Goal: Task Accomplishment & Management: Use online tool/utility

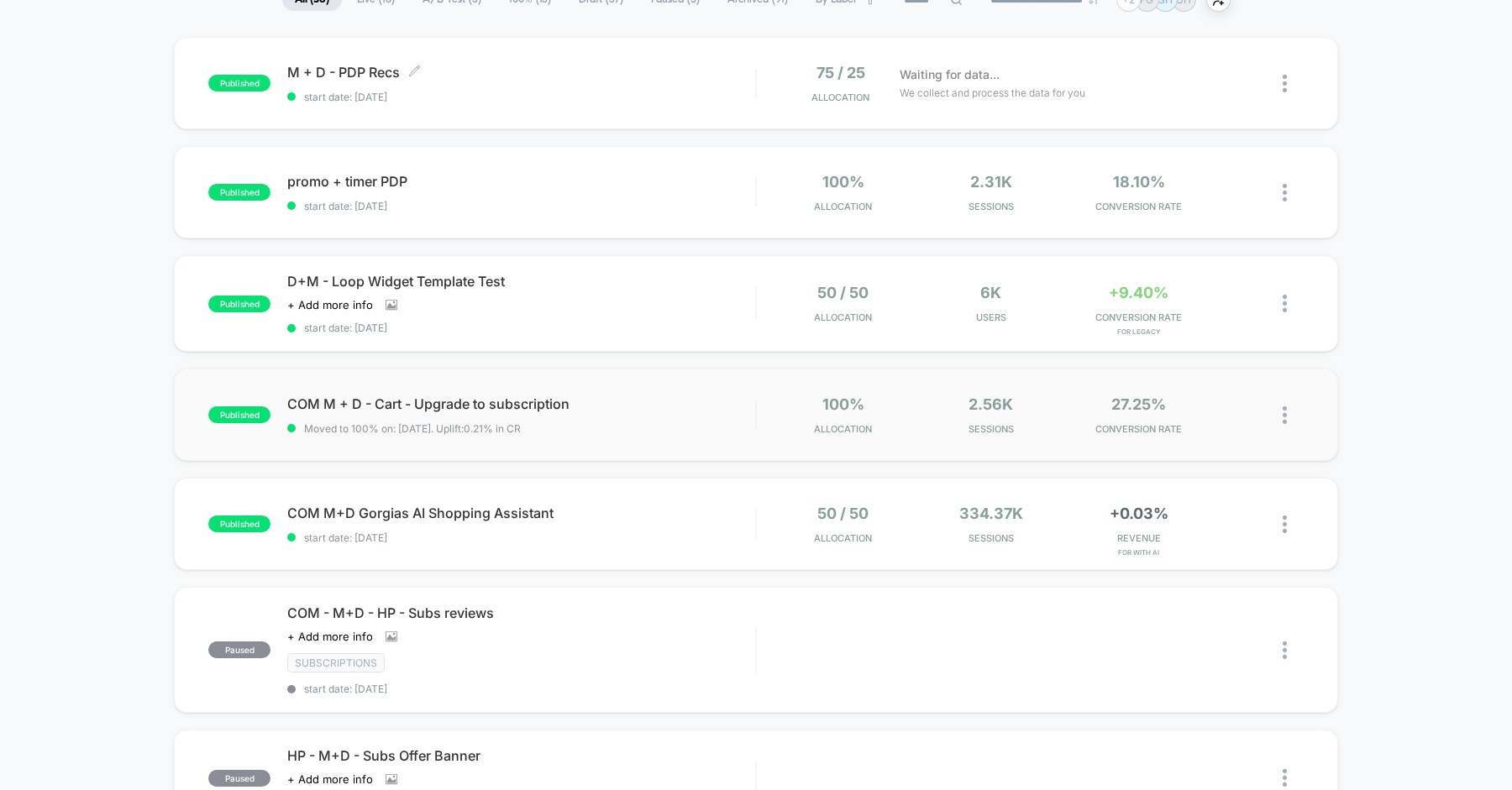
scroll to position [150, 0]
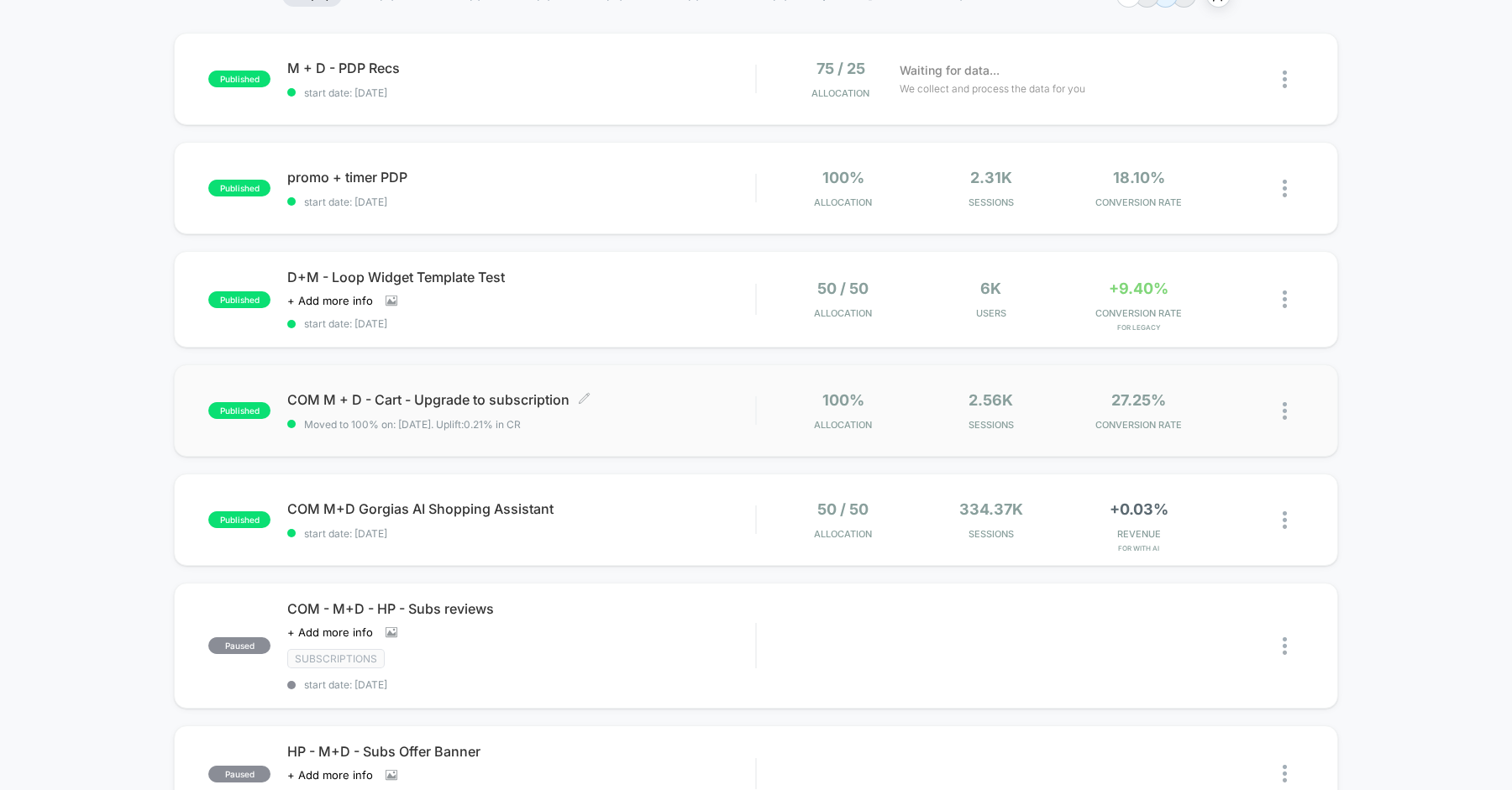
click at [695, 395] on span "COM M + D - Cart - Upgrade to subscription Click to edit experience details" at bounding box center [520, 399] width 468 height 16
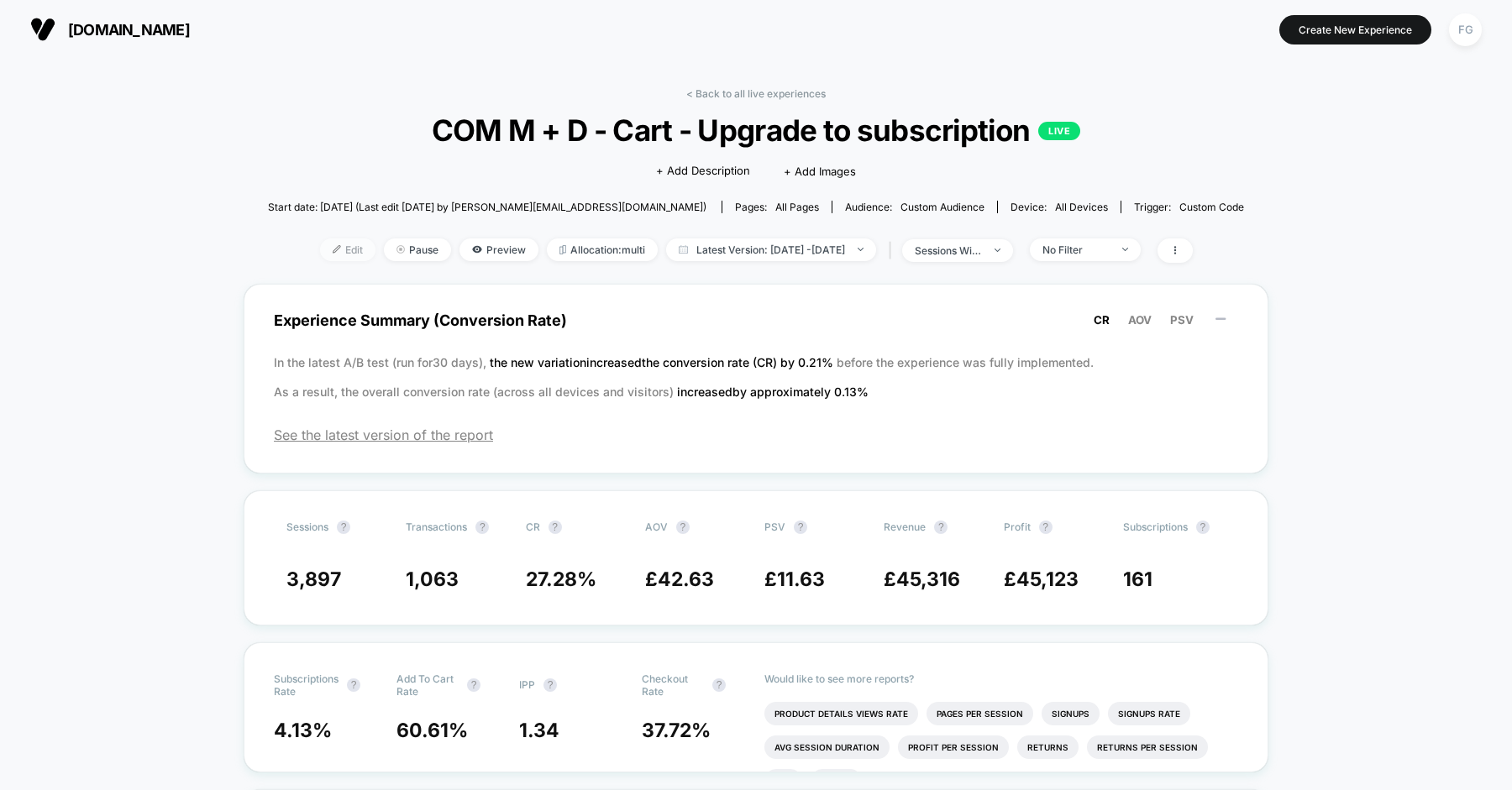
click at [320, 253] on span "Edit" at bounding box center [348, 250] width 56 height 23
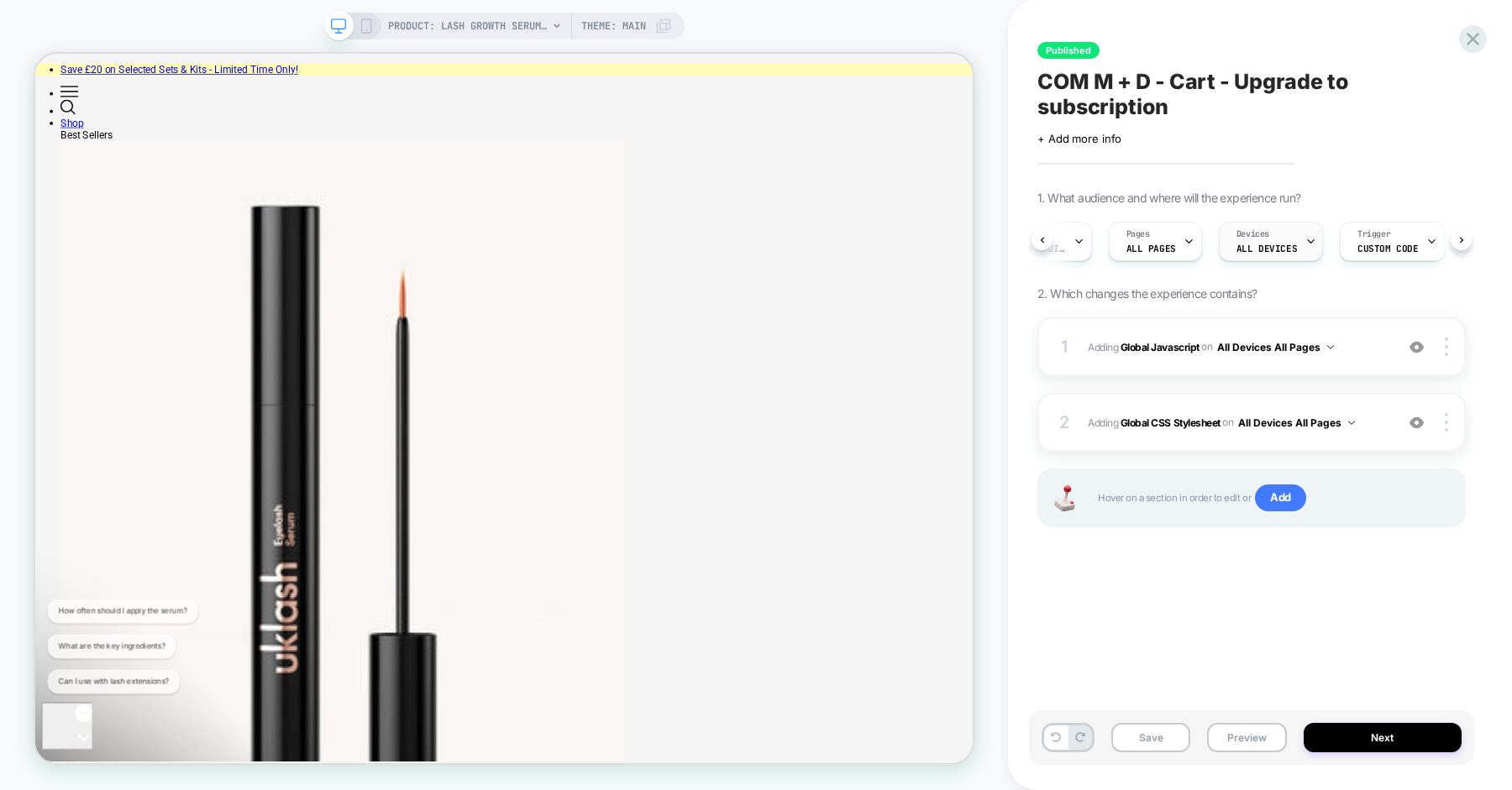
scroll to position [0, 213]
click at [1353, 243] on span "Custom Code" at bounding box center [1352, 249] width 61 height 12
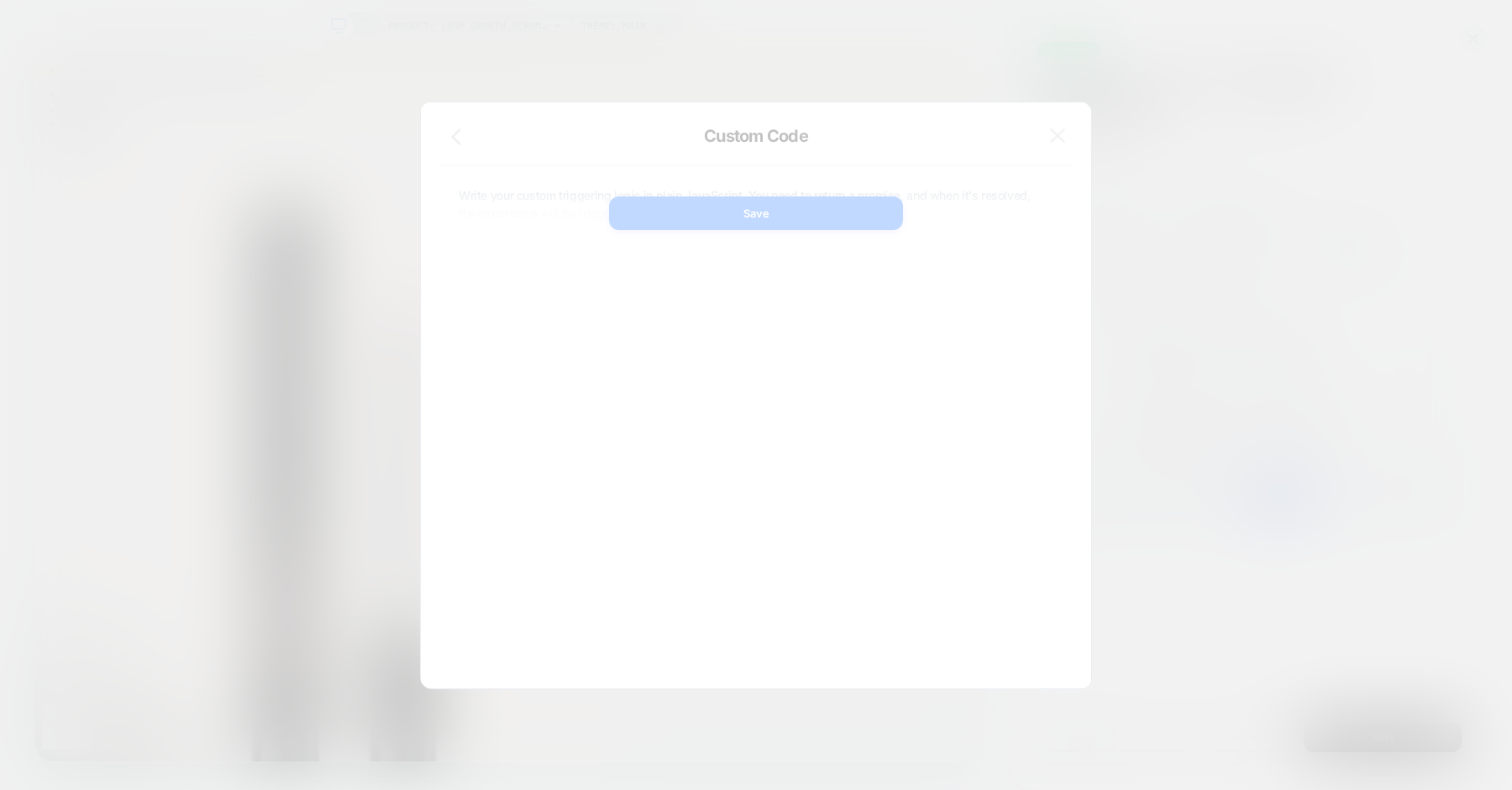
scroll to position [226, 0]
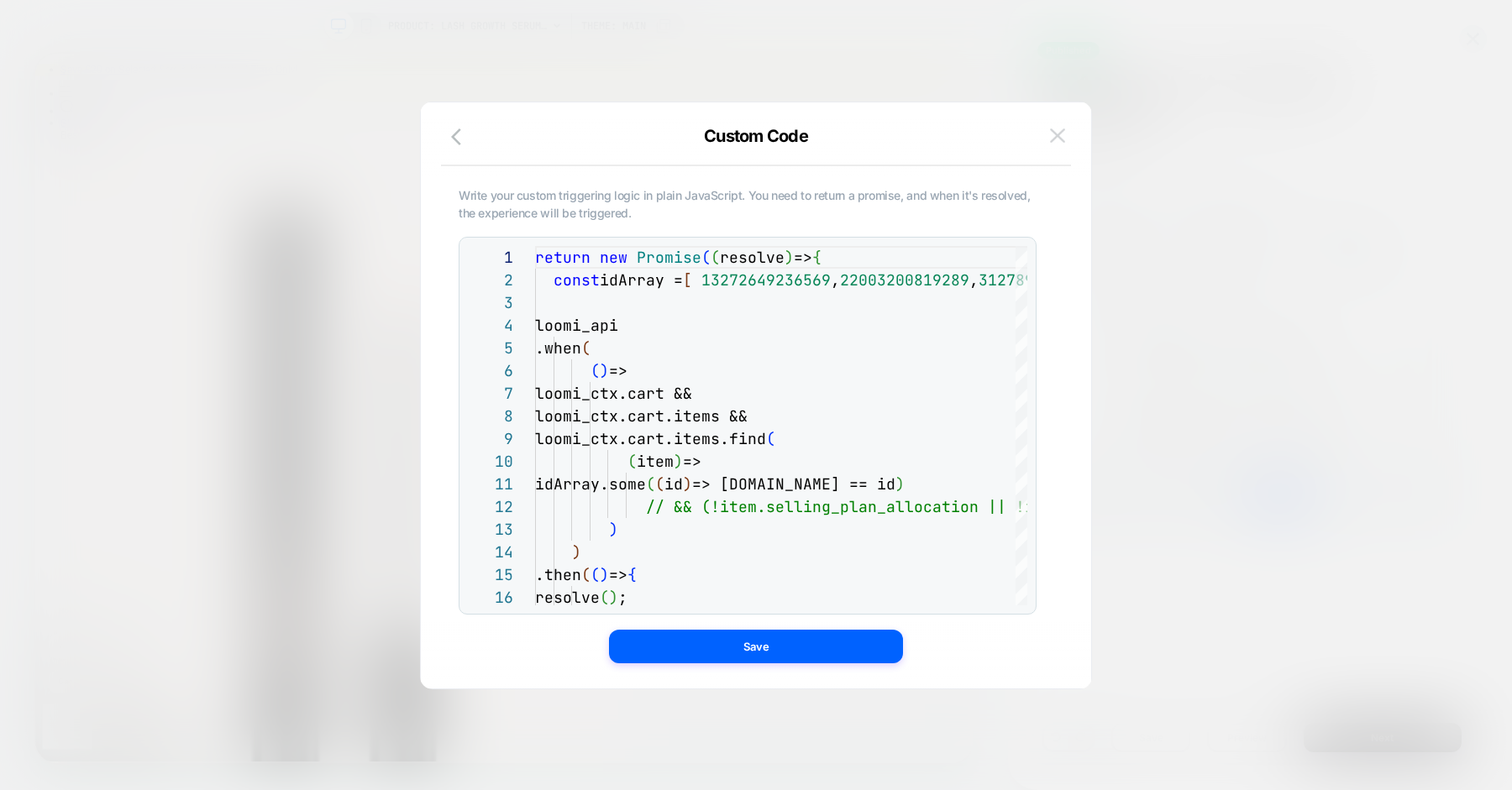
click at [1066, 140] on button at bounding box center [1057, 135] width 25 height 25
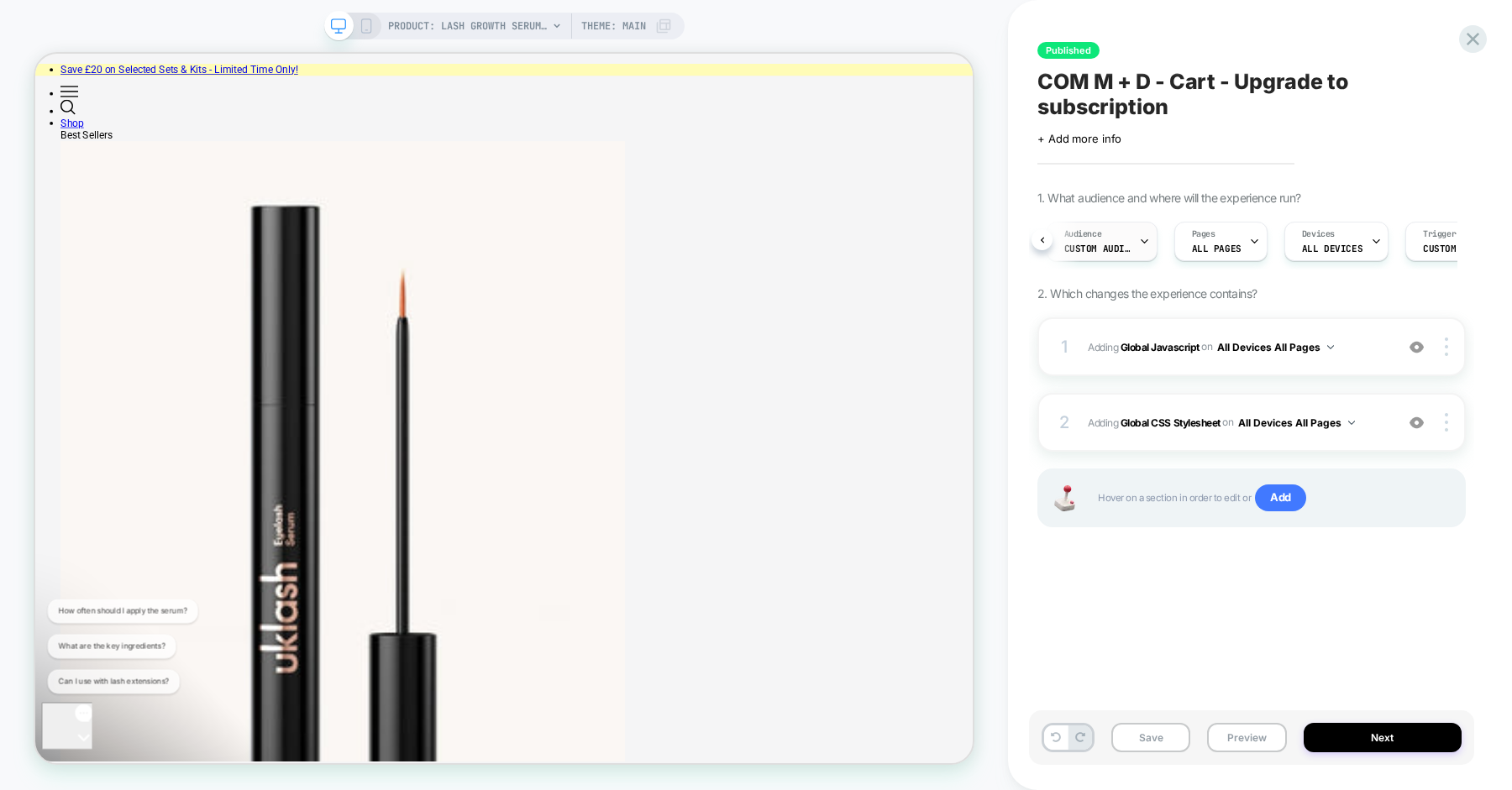
scroll to position [0, 0]
click at [1377, 429] on span "Adding Global CSS Stylesheet on All Devices All Pages" at bounding box center [1237, 422] width 298 height 21
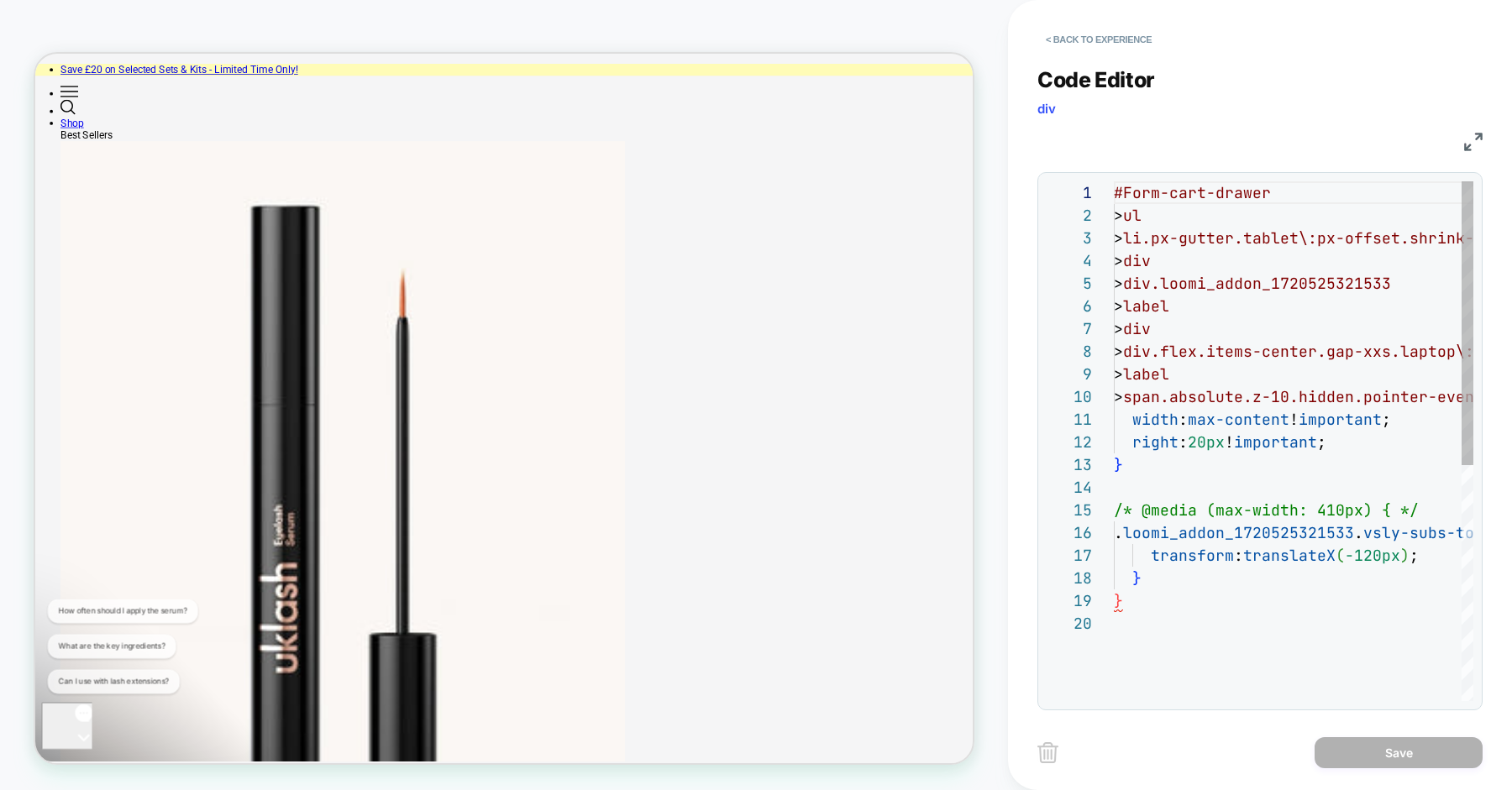
scroll to position [226, 0]
click at [1316, 90] on div "Code Editor div" at bounding box center [1260, 95] width 445 height 58
click at [1156, 46] on button "< Back to experience" at bounding box center [1098, 39] width 122 height 27
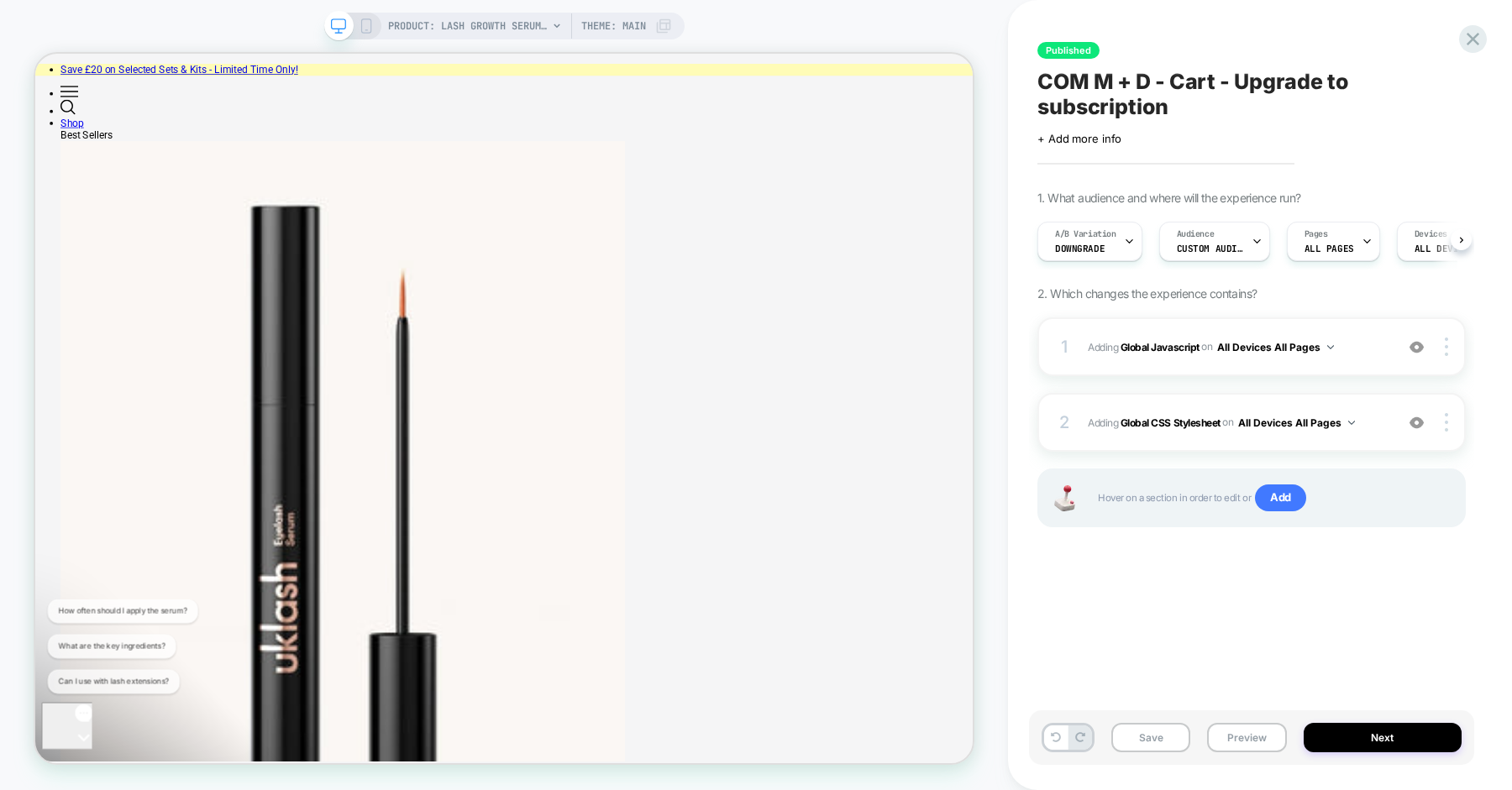
scroll to position [0, 1]
click at [0, 0] on span "Adding Global Javascript on All Devices All Pages" at bounding box center [0, 0] width 0 height 0
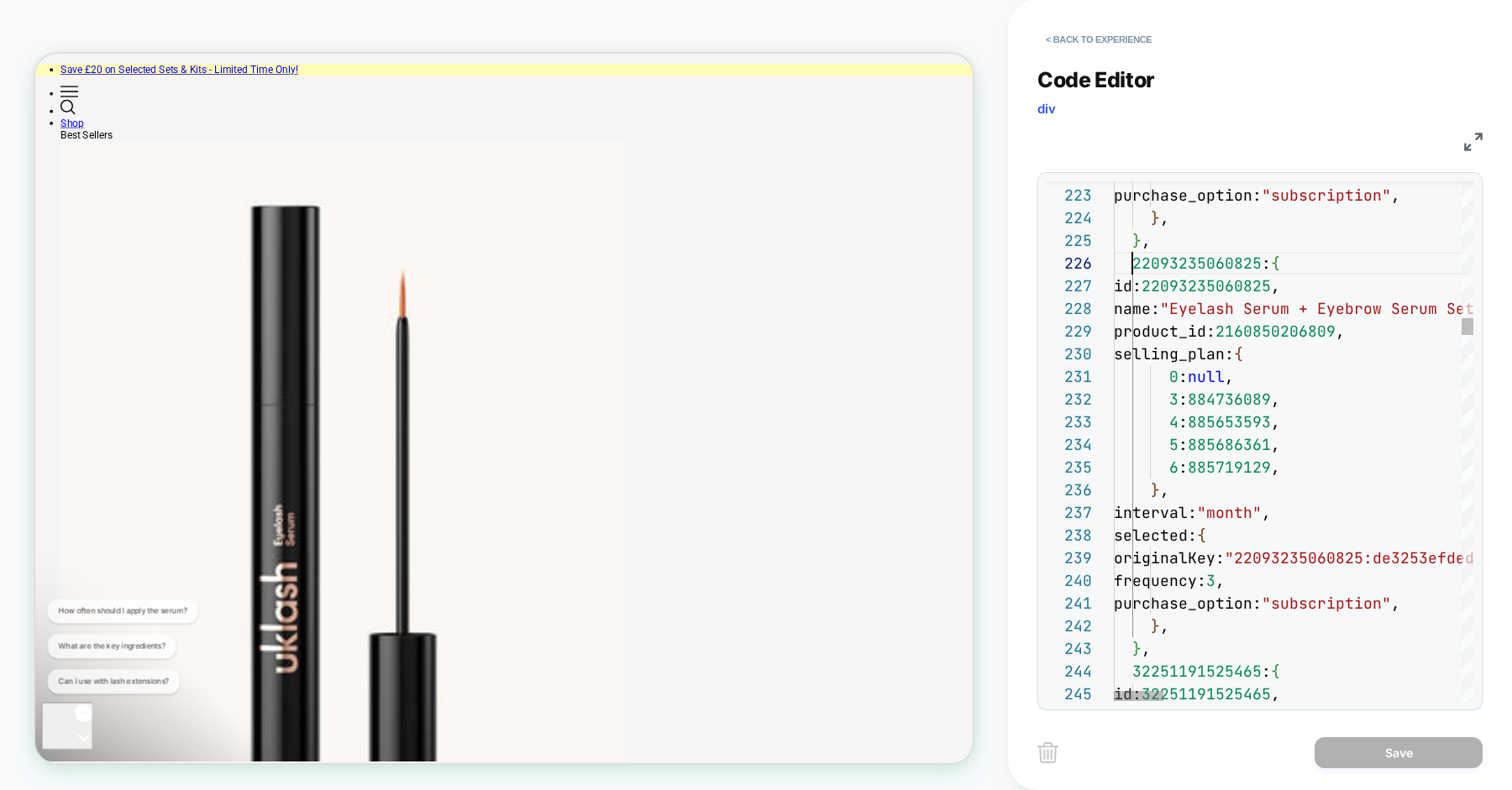
scroll to position [114, 18]
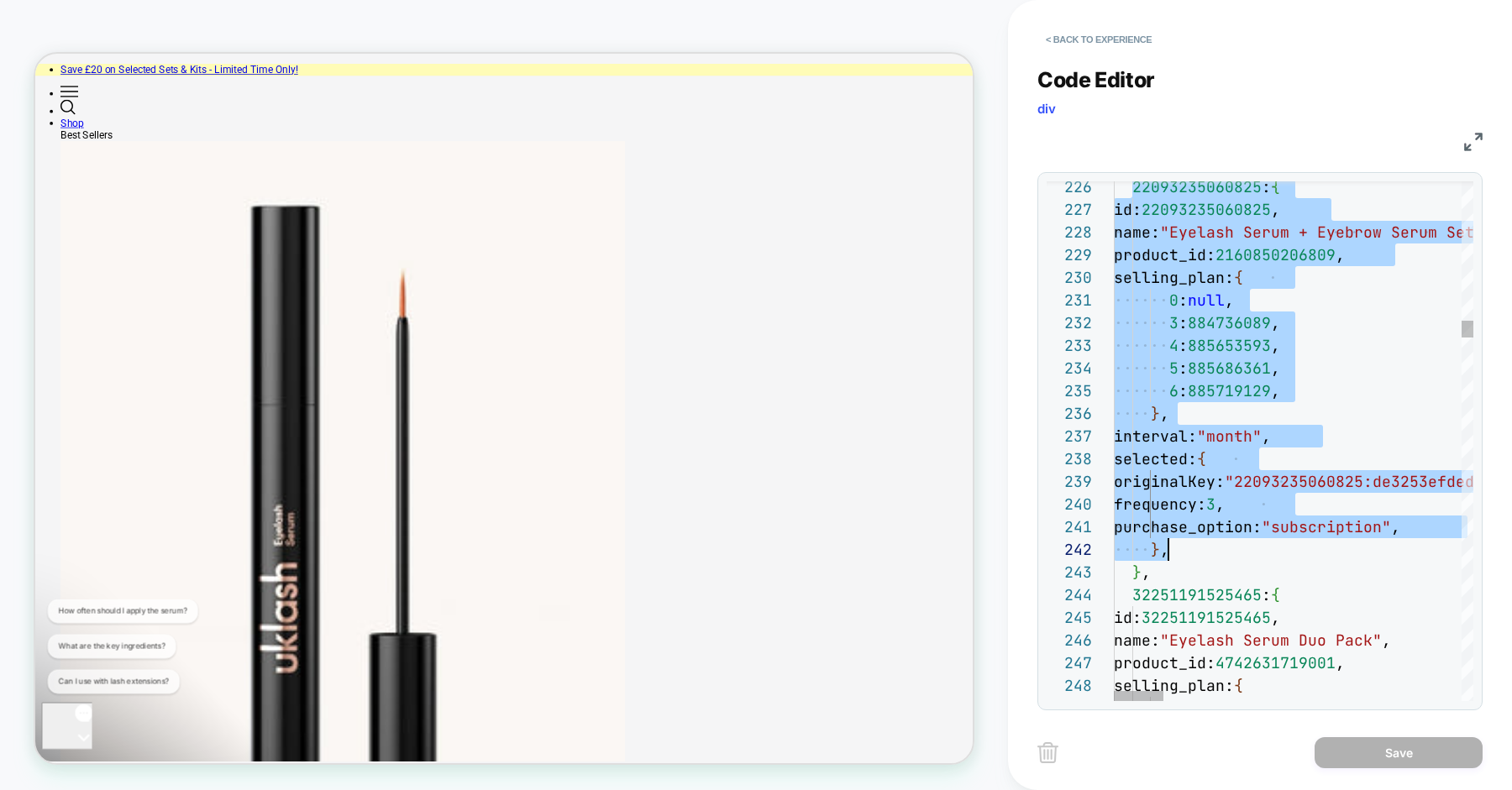
scroll to position [114, 36]
drag, startPoint x: 1129, startPoint y: 261, endPoint x: 1208, endPoint y: 565, distance: 314.1
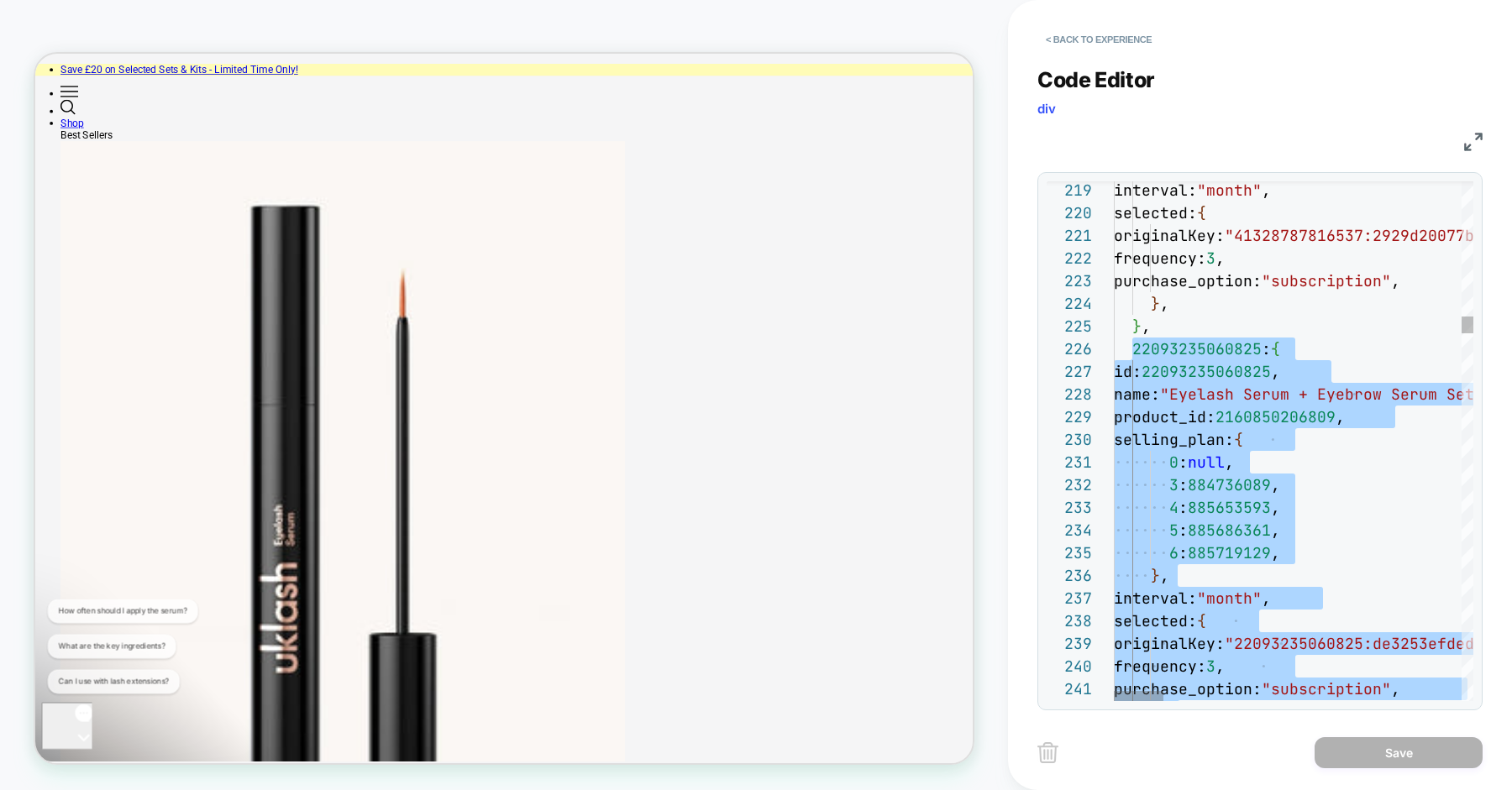
type textarea "**********"
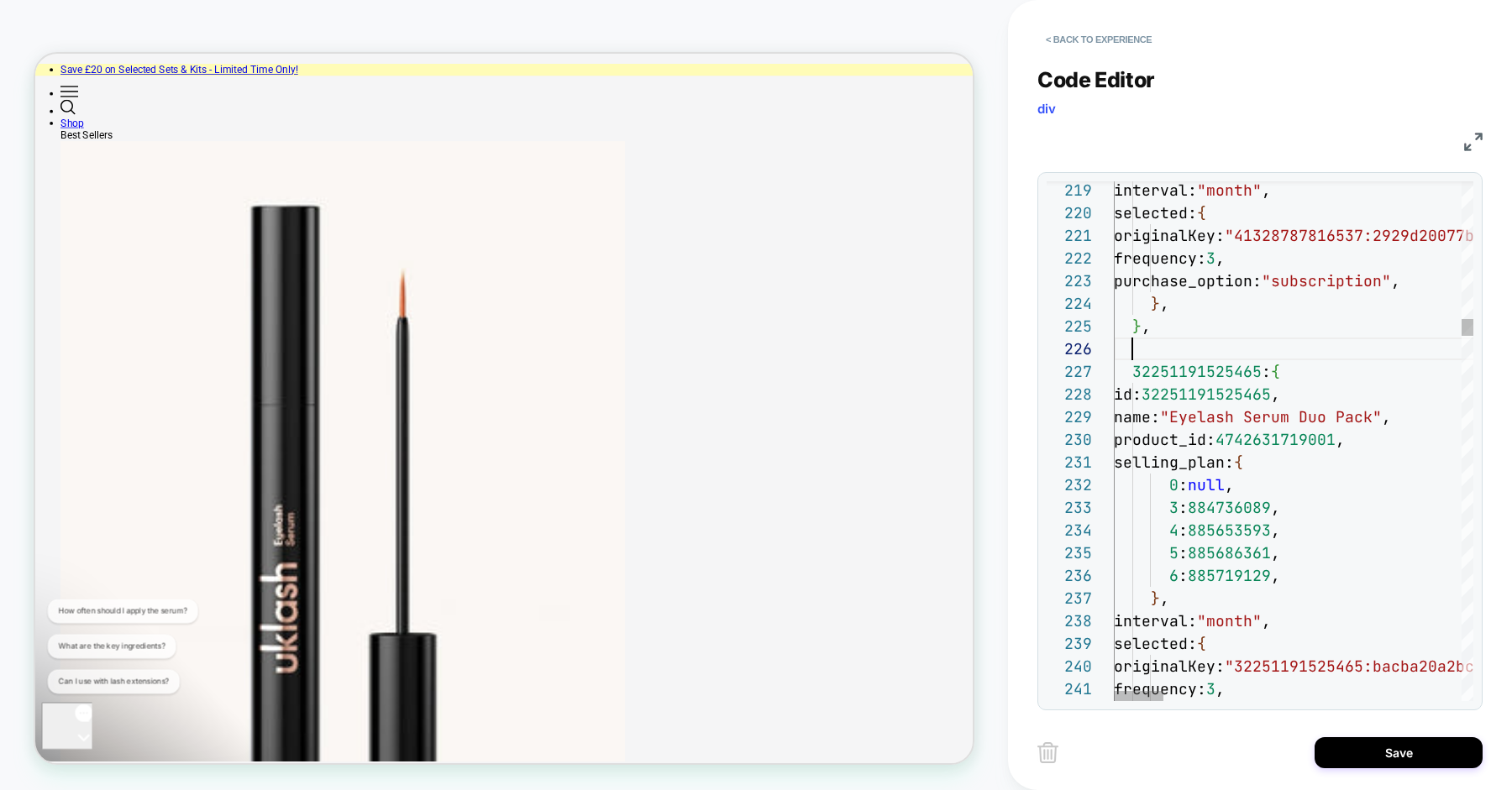
scroll to position [114, 18]
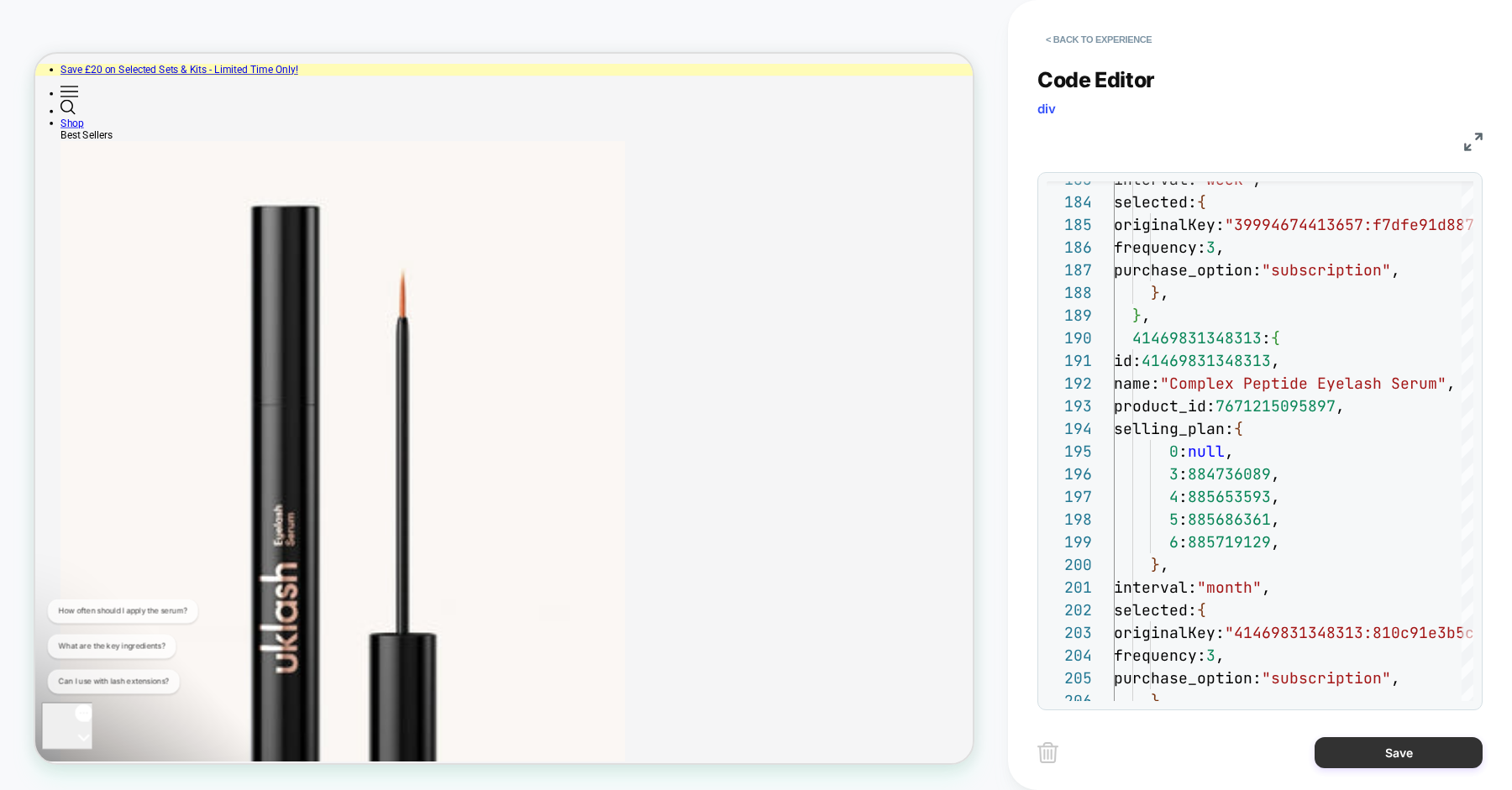
click at [0, 0] on button "Save" at bounding box center [0, 0] width 0 height 0
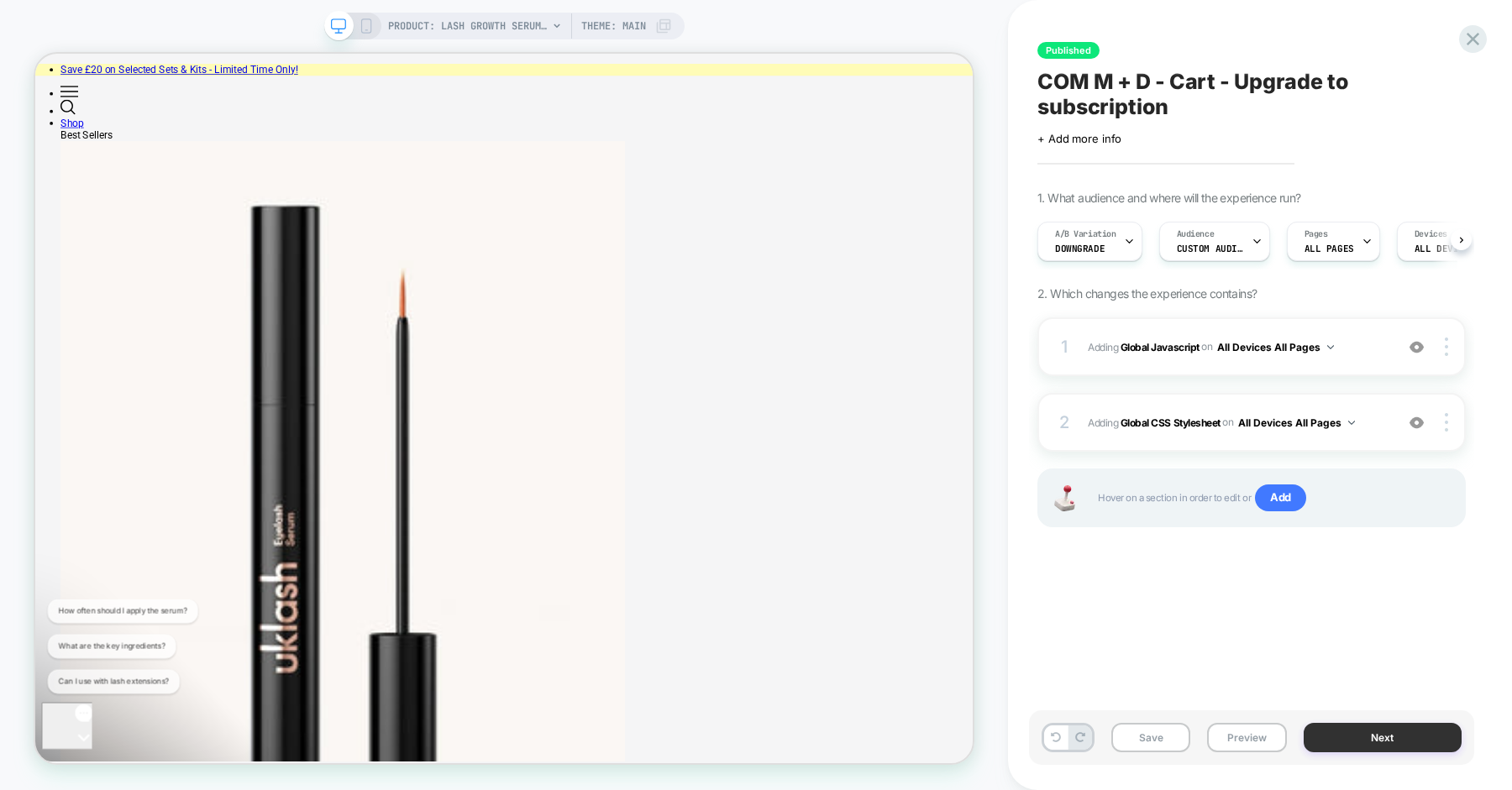
scroll to position [0, 1]
click at [1396, 739] on button "Next" at bounding box center [1383, 738] width 159 height 29
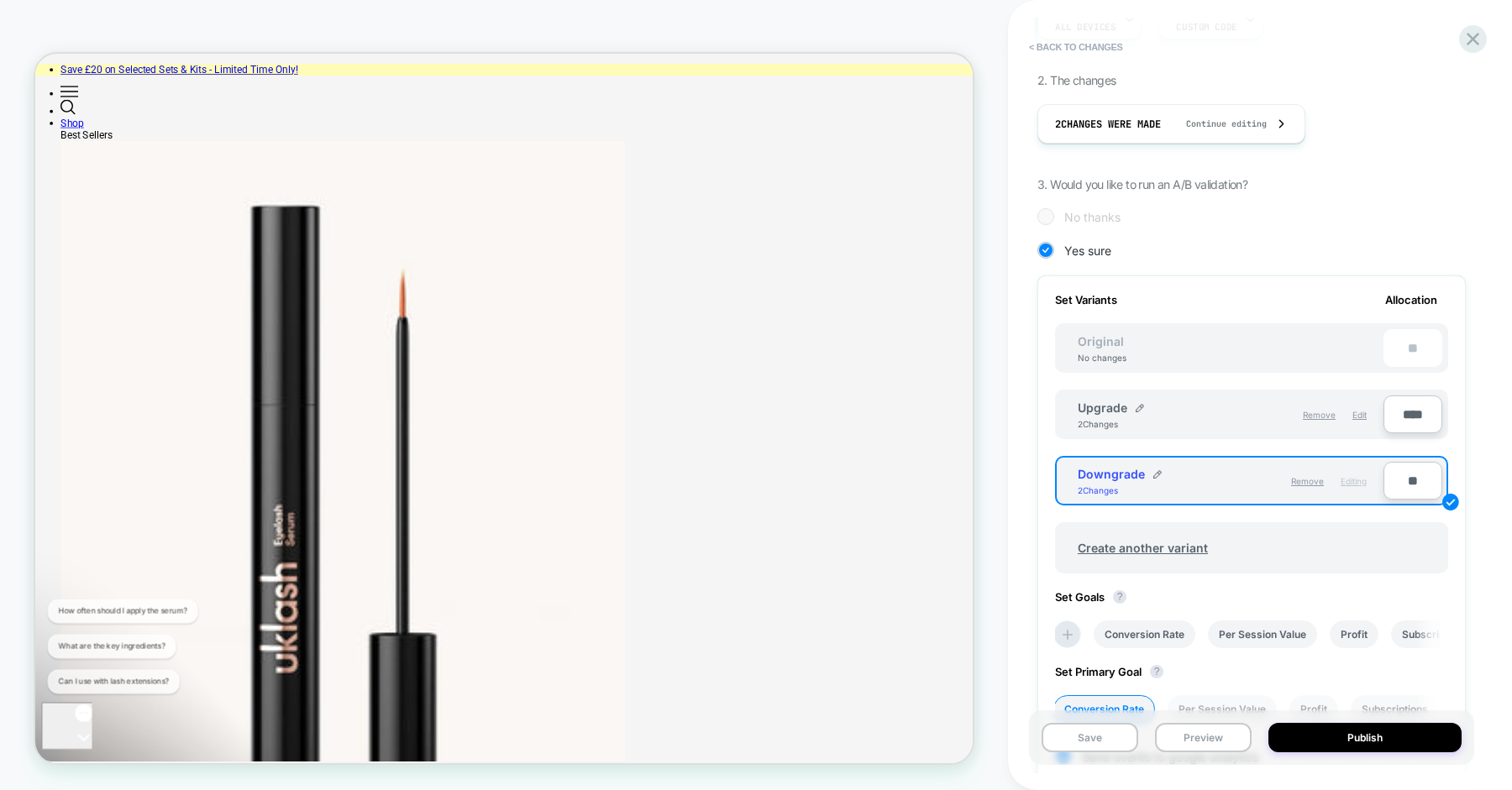
scroll to position [275, 0]
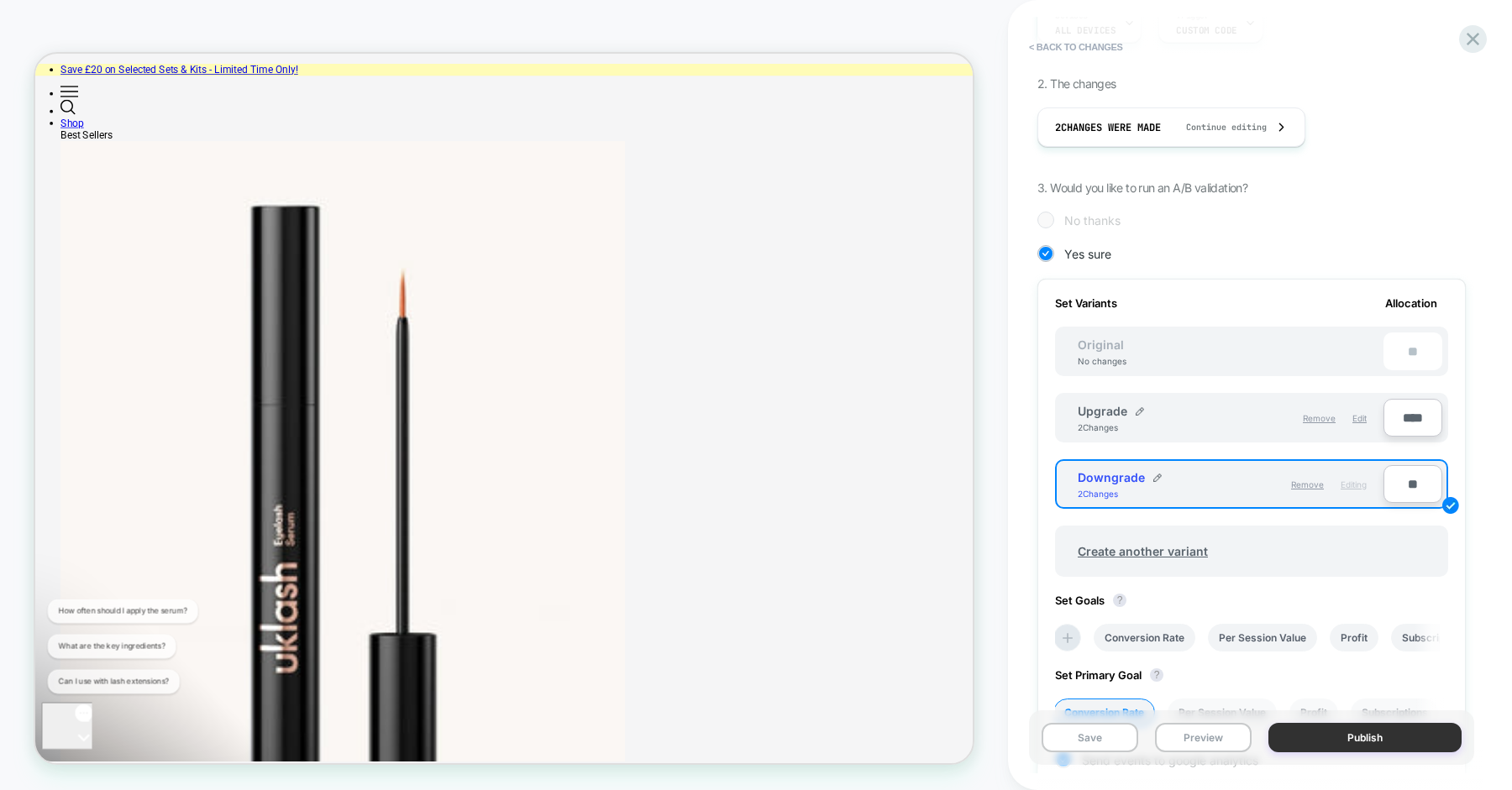
click at [1348, 739] on button "Publish" at bounding box center [1365, 738] width 193 height 29
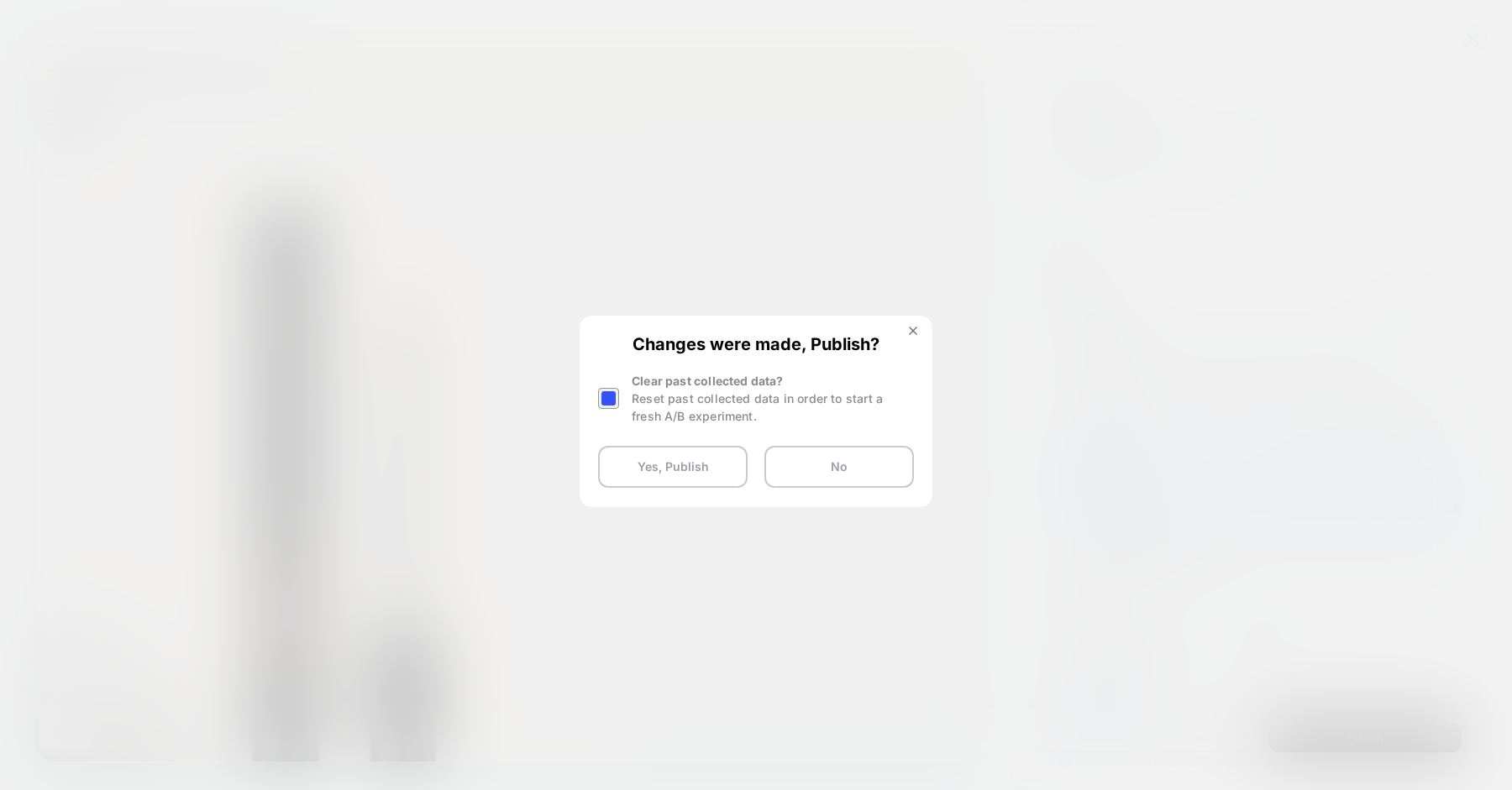
click at [617, 394] on div at bounding box center [608, 398] width 21 height 21
click at [658, 474] on button "Yes, Publish" at bounding box center [672, 467] width 149 height 42
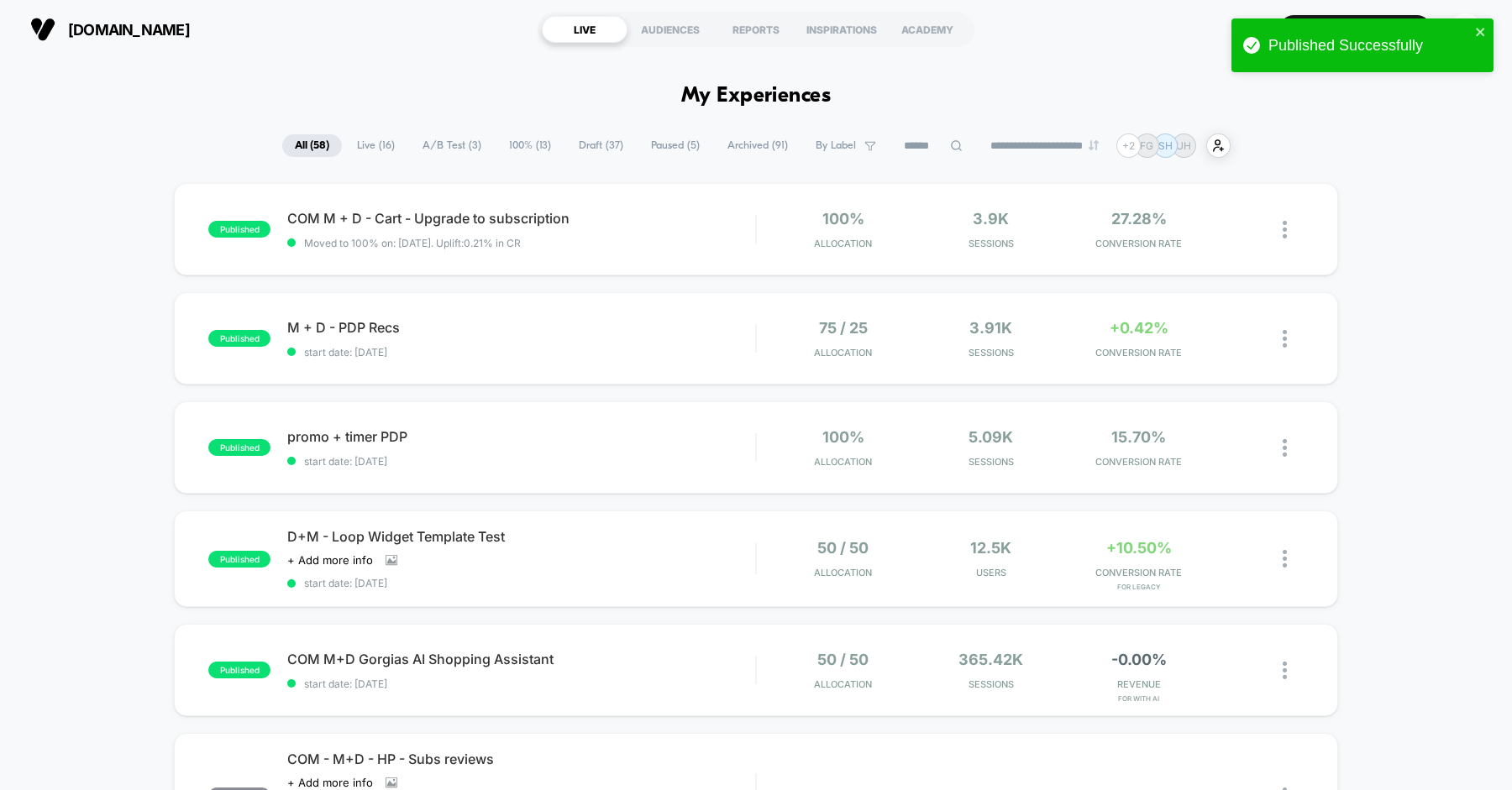
click at [1116, 55] on div "[DOMAIN_NAME] LIVE AUDIENCES REPORTS INSPIRATIONS ACADEMY Create New Experience…" at bounding box center [756, 29] width 1512 height 59
click at [727, 225] on span "COM M + D - Cart - Upgrade to subscription Click to edit experience details" at bounding box center [520, 218] width 468 height 16
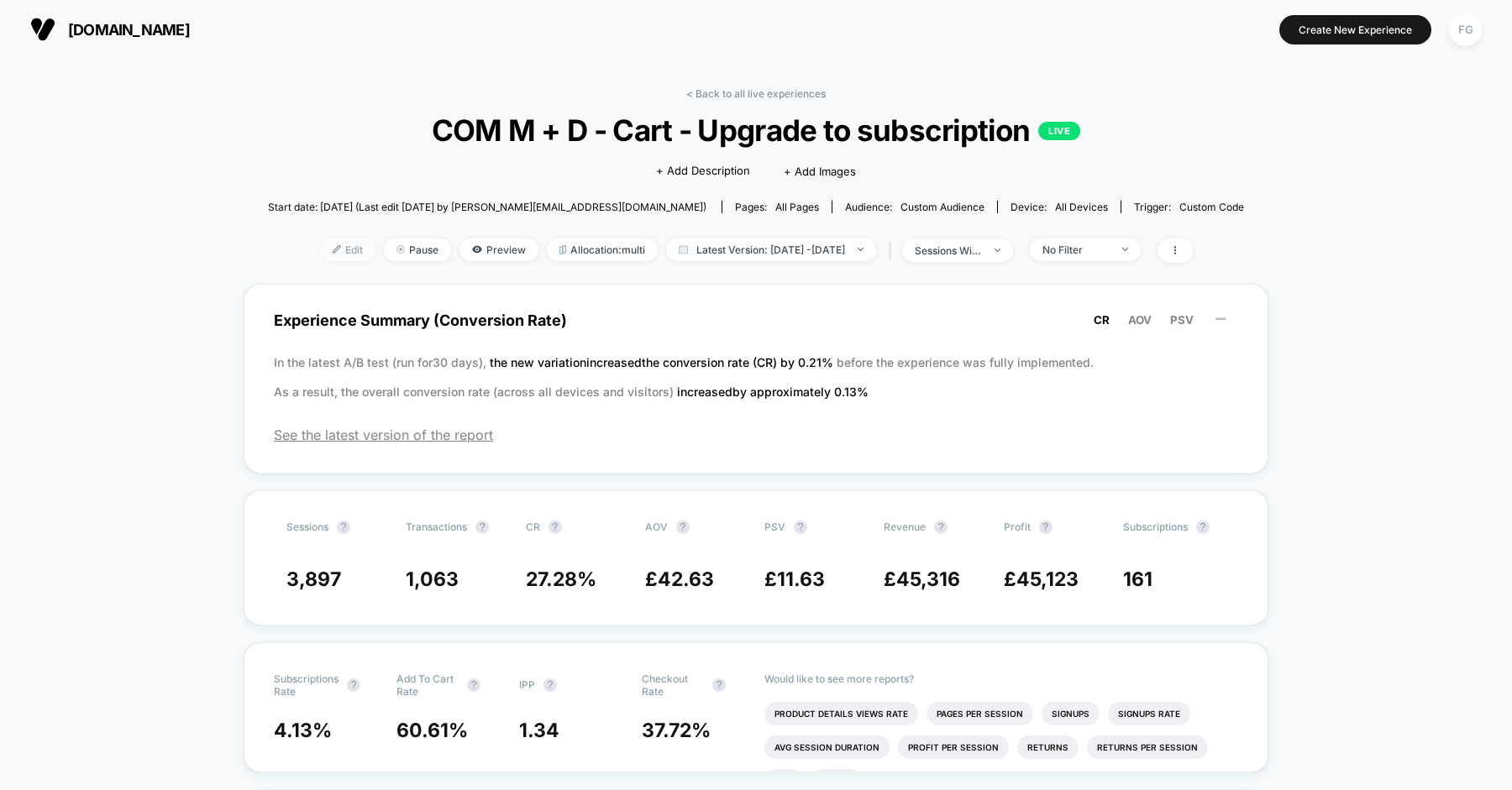
click at [327, 252] on span "Edit" at bounding box center [348, 250] width 56 height 23
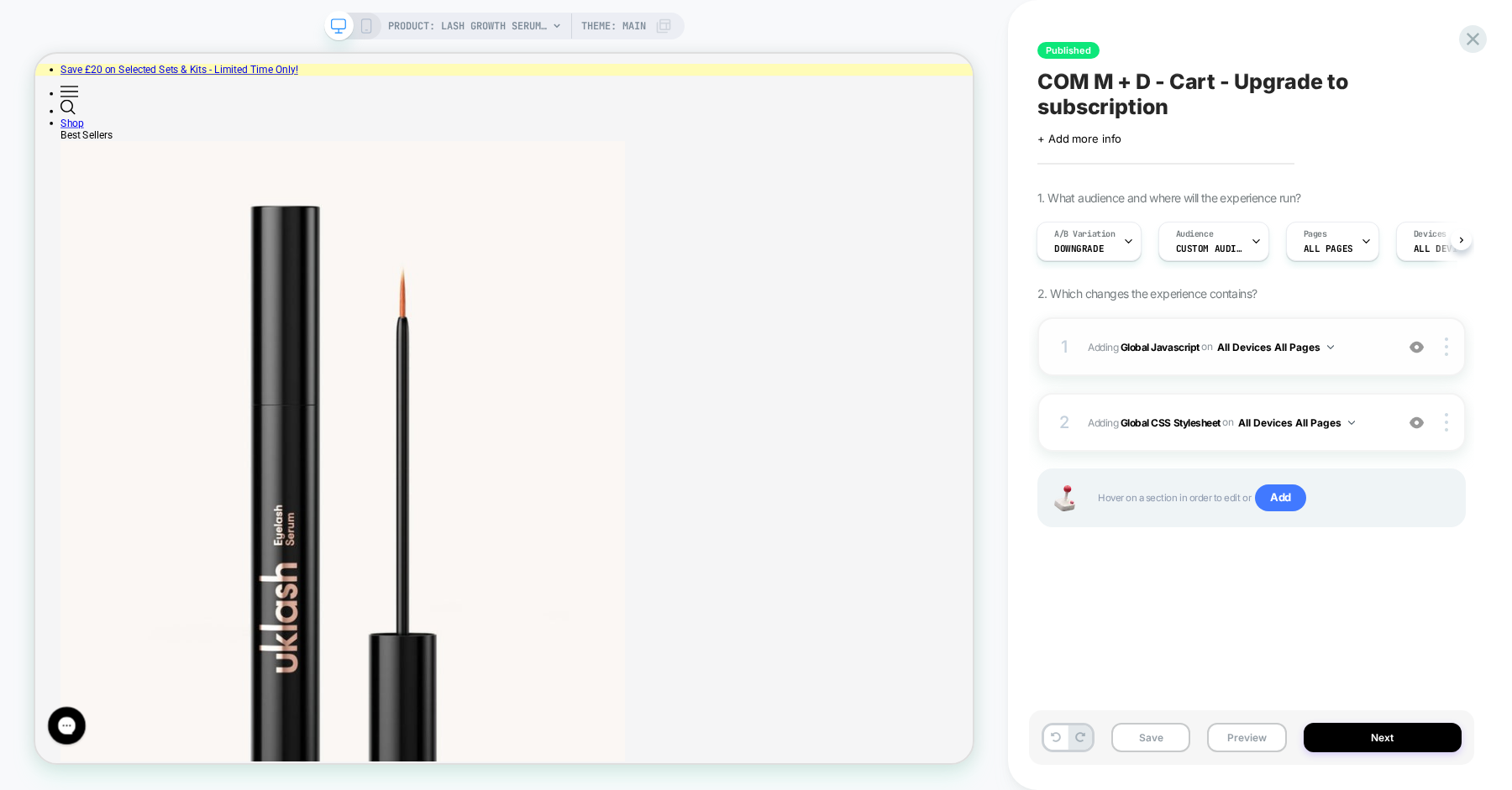
click at [1362, 349] on span "Adding Global Javascript on All Devices All Pages" at bounding box center [1237, 347] width 298 height 21
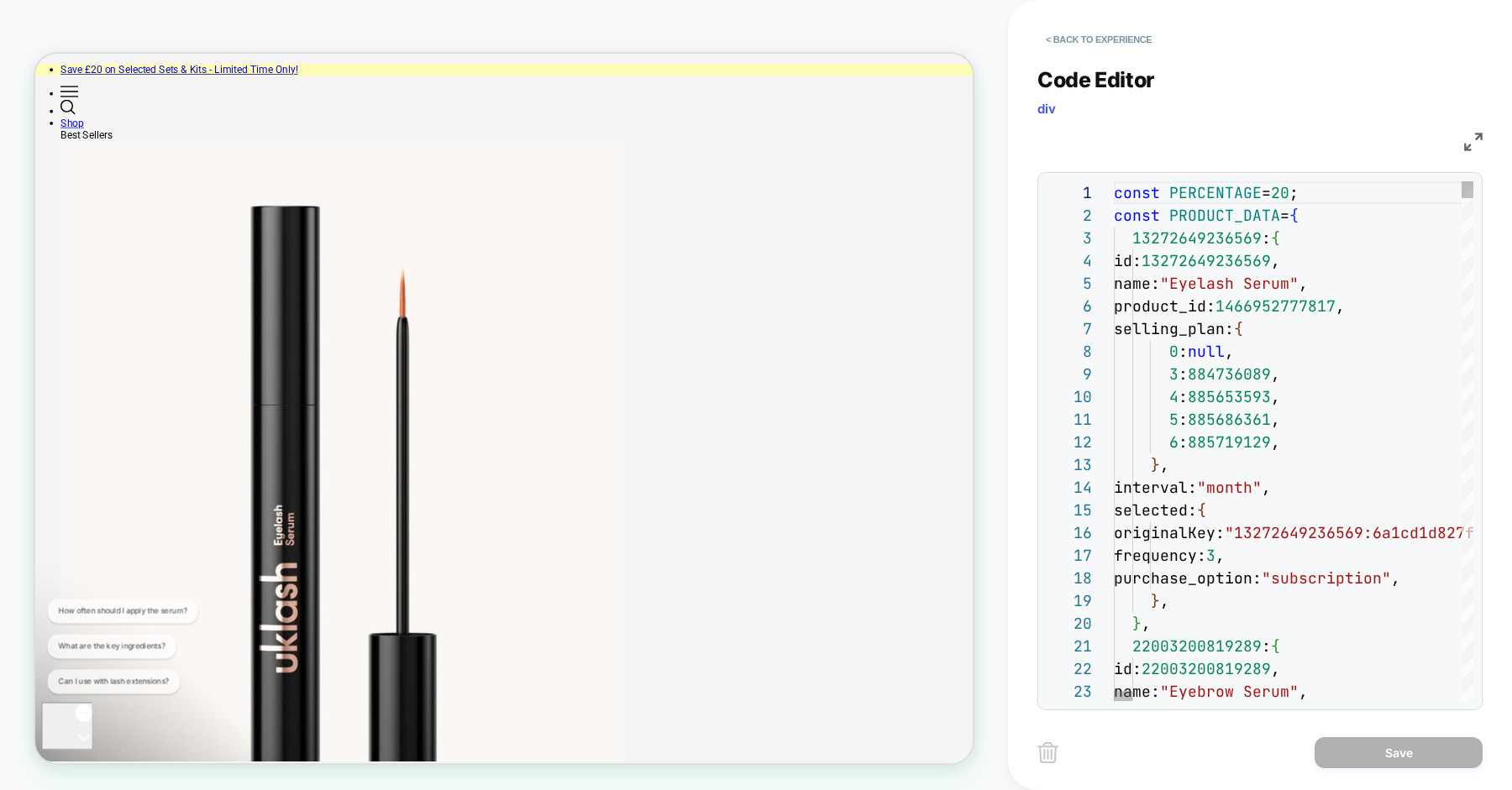
type textarea "**********"
click at [1289, 82] on div "Code Editor div" at bounding box center [1260, 95] width 445 height 58
click at [1147, 45] on button "< Back to experience" at bounding box center [1098, 39] width 122 height 27
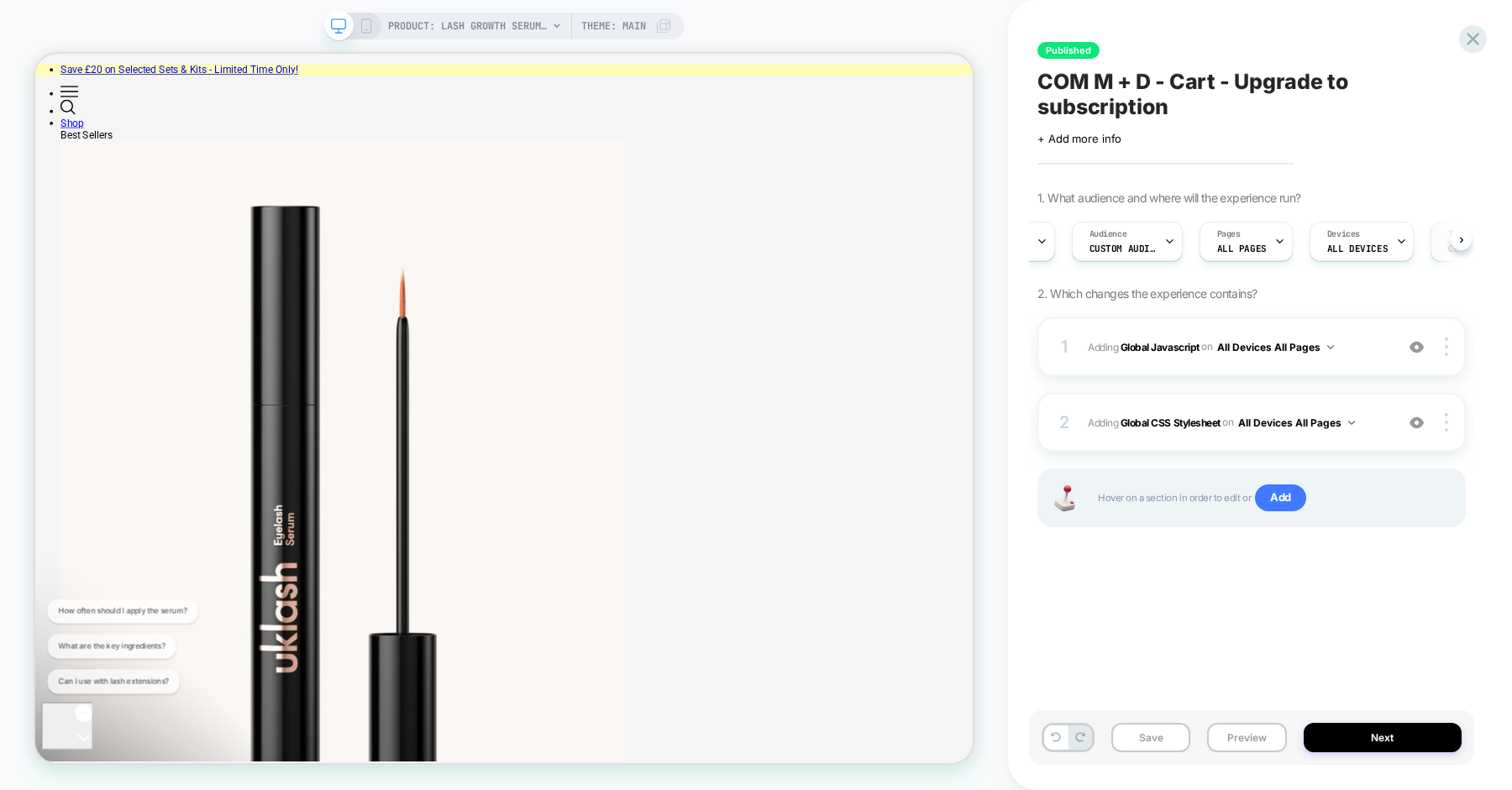
scroll to position [0, 213]
click at [1334, 251] on span "Custom Code" at bounding box center [1352, 249] width 61 height 12
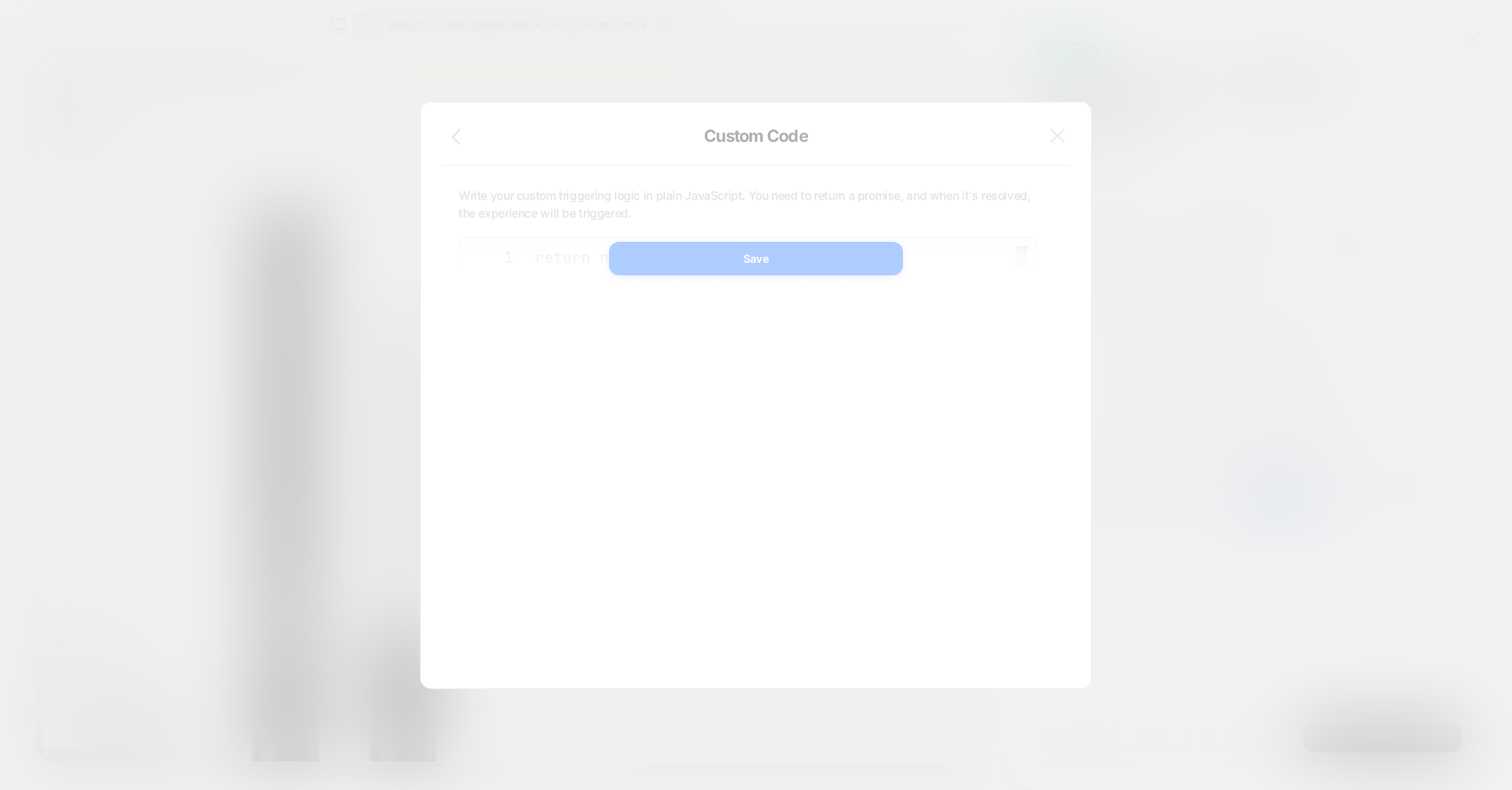
scroll to position [226, 0]
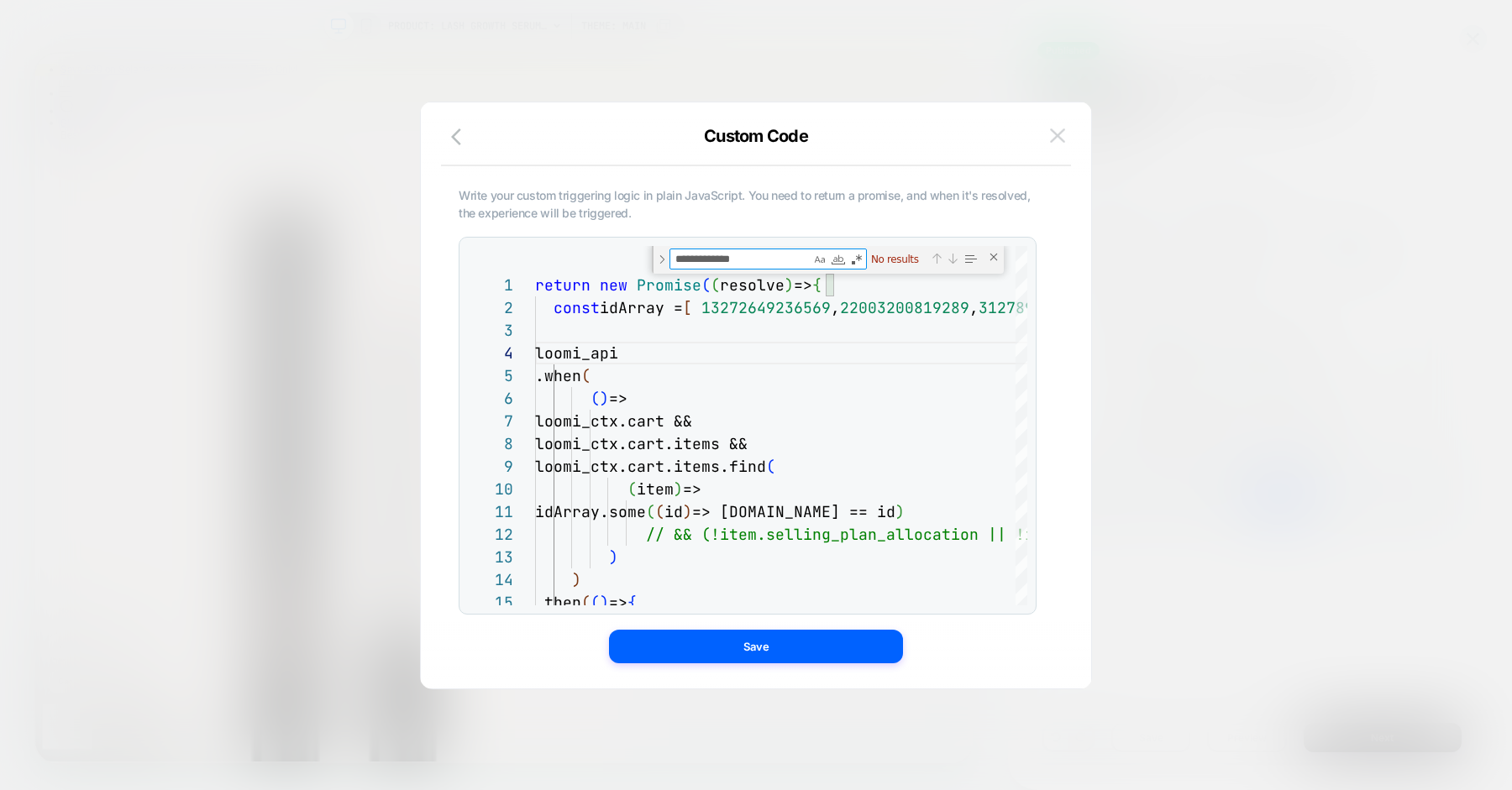
type textarea "**********"
click at [1061, 142] on img at bounding box center [1057, 135] width 15 height 14
